Goal: Information Seeking & Learning: Understand process/instructions

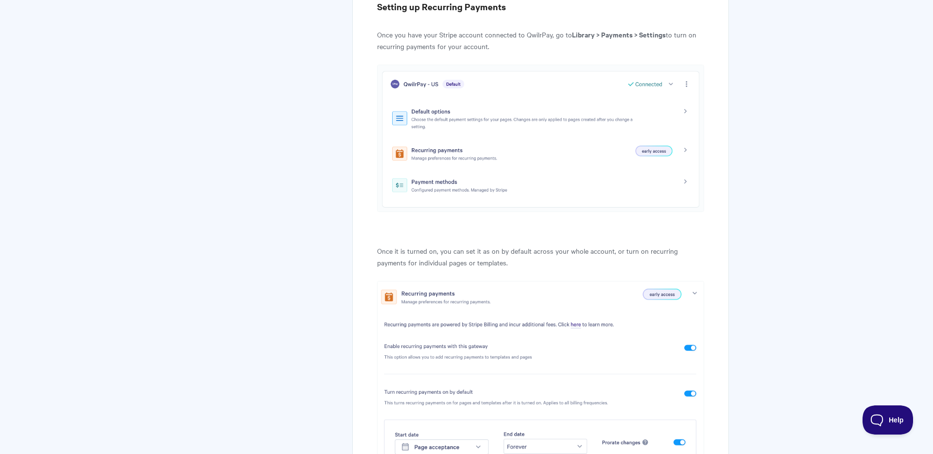
click at [688, 147] on img at bounding box center [540, 138] width 327 height 147
click at [685, 149] on img at bounding box center [540, 138] width 327 height 147
click at [452, 156] on img at bounding box center [540, 138] width 327 height 147
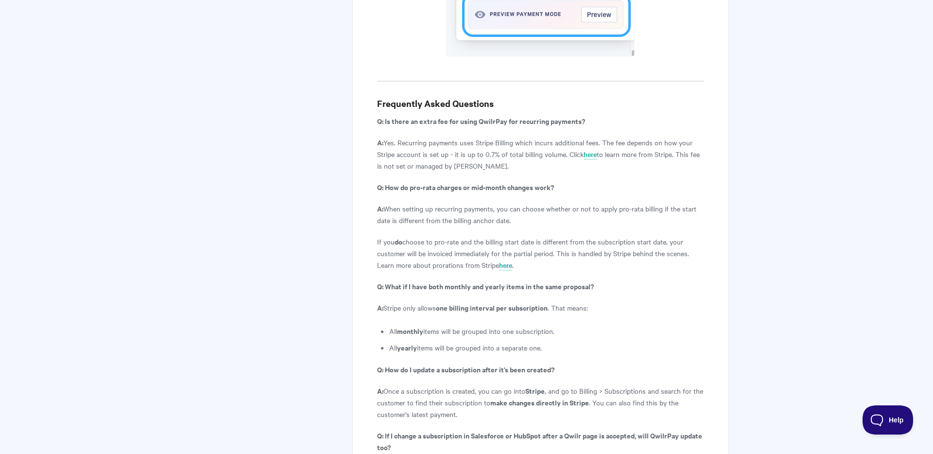
scroll to position [3183, 0]
drag, startPoint x: 412, startPoint y: 108, endPoint x: 482, endPoint y: 130, distance: 73.5
click at [482, 136] on p "A: Yes. Recurring payments uses Stripe Billing which incurs additional fees. Th…" at bounding box center [540, 153] width 327 height 35
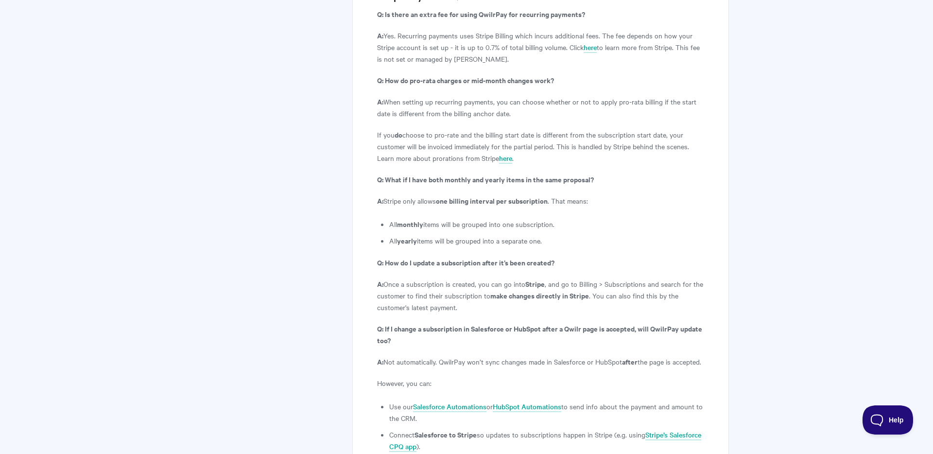
scroll to position [3291, 0]
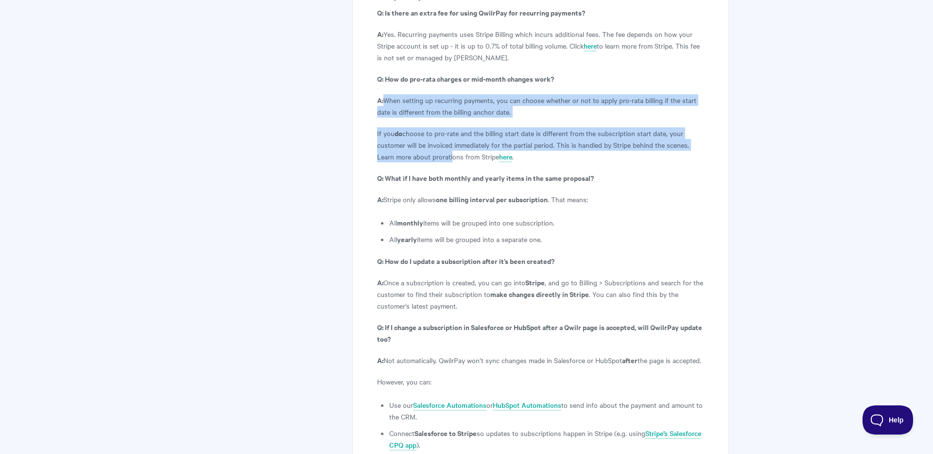
drag, startPoint x: 383, startPoint y: 65, endPoint x: 450, endPoint y: 114, distance: 82.7
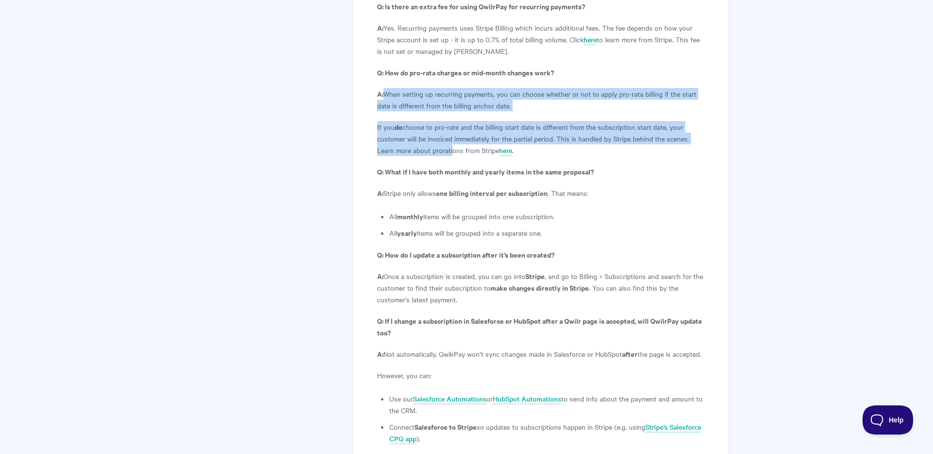
scroll to position [3298, 0]
click at [451, 121] on p "If you do choose to pro-rate and the billing start date is different from the s…" at bounding box center [540, 138] width 327 height 35
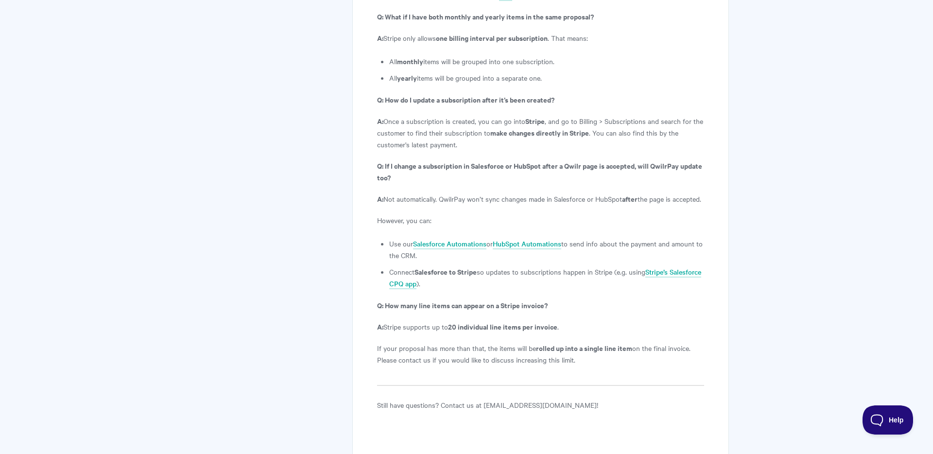
scroll to position [3455, 0]
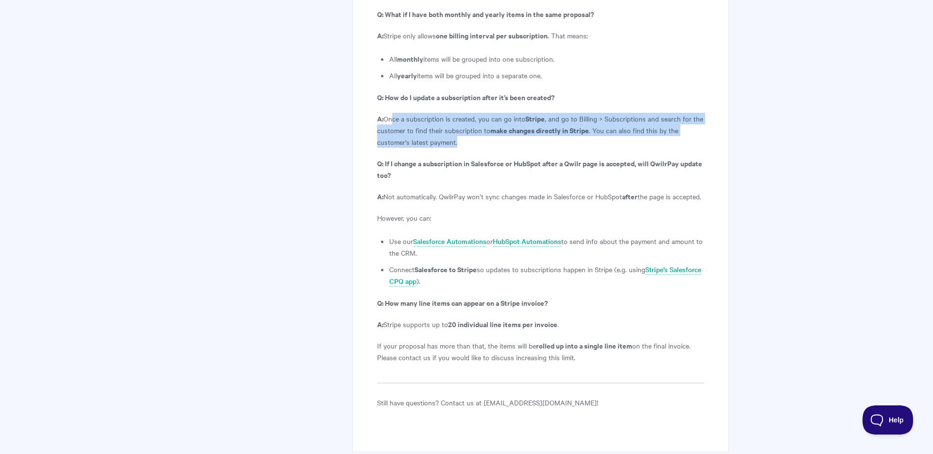
drag, startPoint x: 392, startPoint y: 86, endPoint x: 492, endPoint y: 112, distance: 103.4
click at [468, 113] on p "A: Once a subscription is created, you can go into Stripe , and go to Billing >…" at bounding box center [540, 130] width 327 height 35
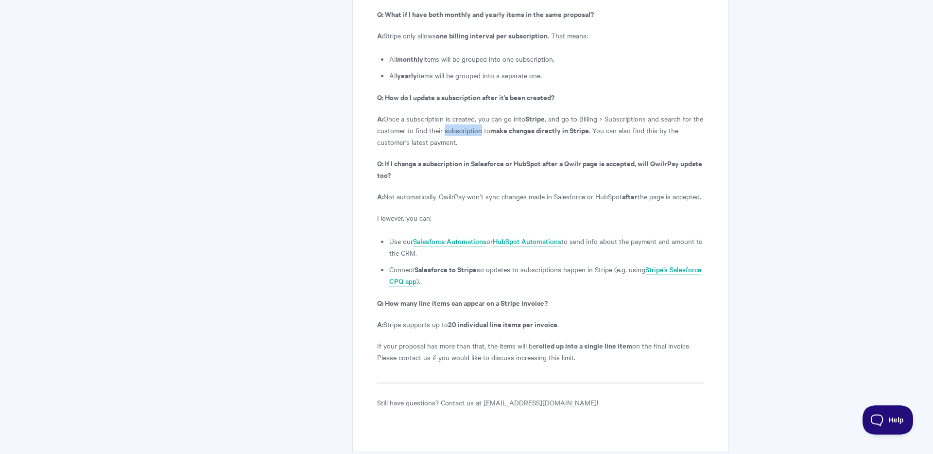
click at [468, 113] on p "A: Once a subscription is created, you can go into Stripe , and go to Billing >…" at bounding box center [540, 130] width 327 height 35
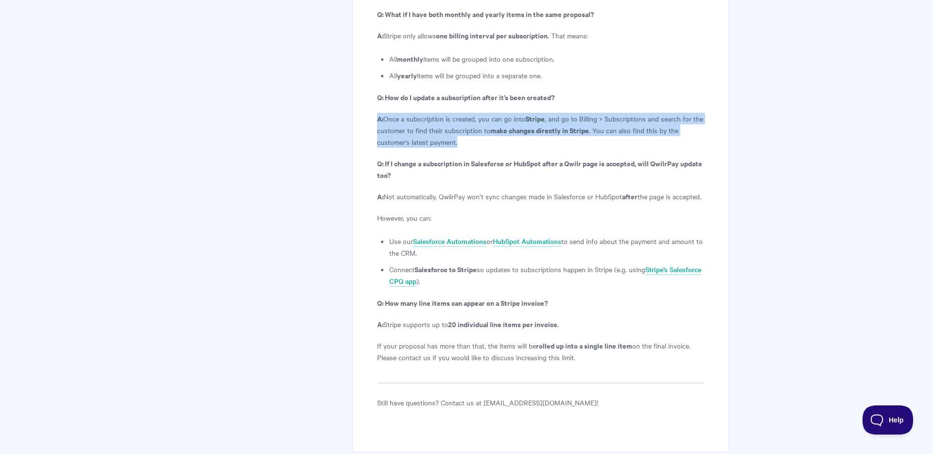
click at [468, 113] on p "A: Once a subscription is created, you can go into Stripe , and go to Billing >…" at bounding box center [540, 130] width 327 height 35
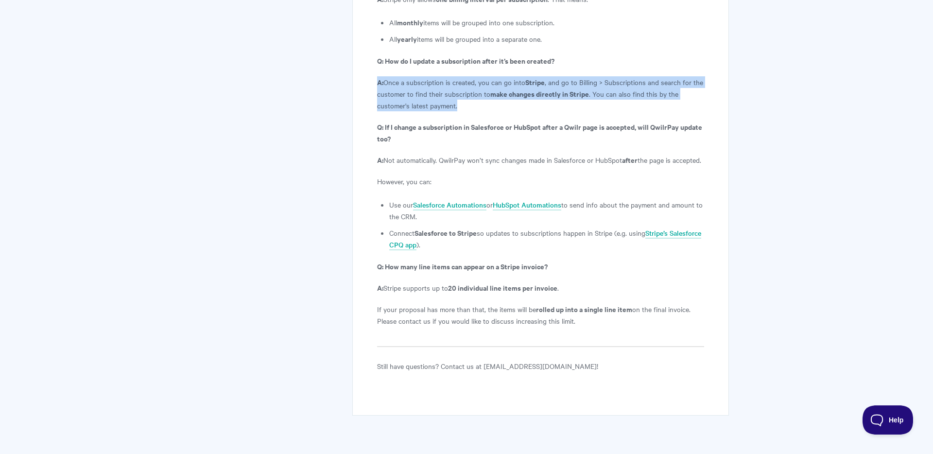
scroll to position [3497, 0]
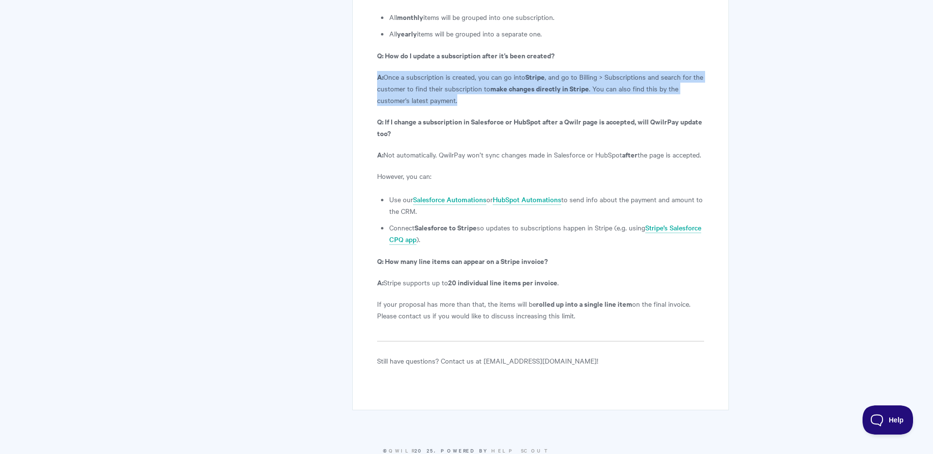
click at [436, 71] on p "A: Once a subscription is created, you can go into Stripe , and go to Billing >…" at bounding box center [540, 88] width 327 height 35
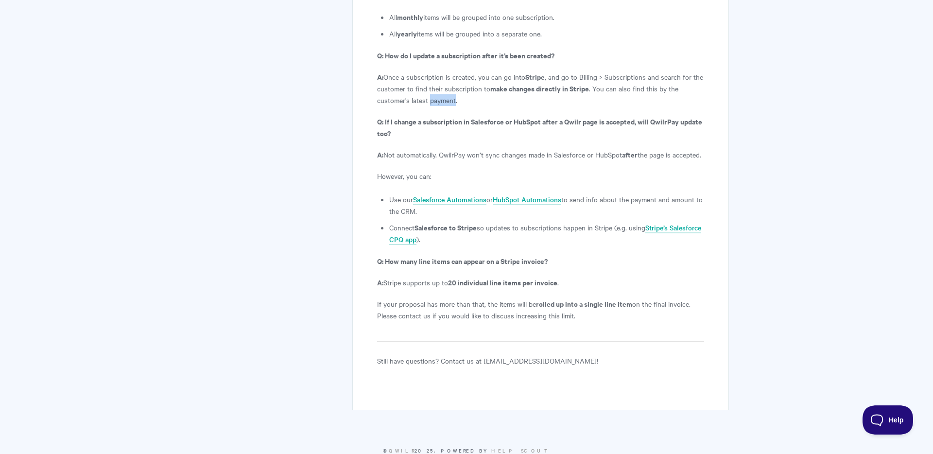
click at [436, 71] on p "A: Once a subscription is created, you can go into Stripe , and go to Billing >…" at bounding box center [540, 88] width 327 height 35
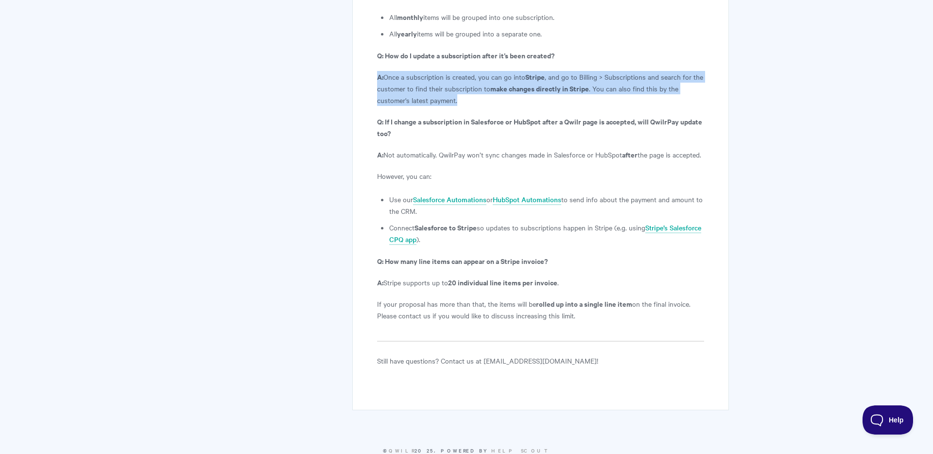
click at [436, 71] on p "A: Once a subscription is created, you can go into Stripe , and go to Billing >…" at bounding box center [540, 88] width 327 height 35
